Goal: Use online tool/utility: Utilize a website feature to perform a specific function

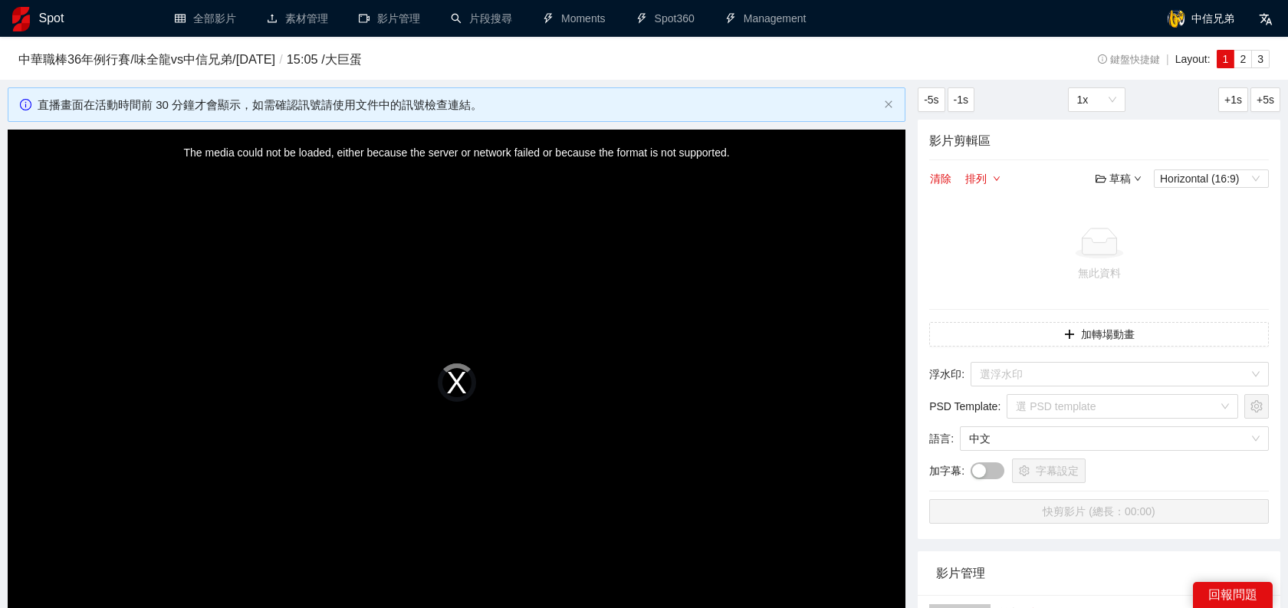
scroll to position [449, 0]
